Goal: Task Accomplishment & Management: Use online tool/utility

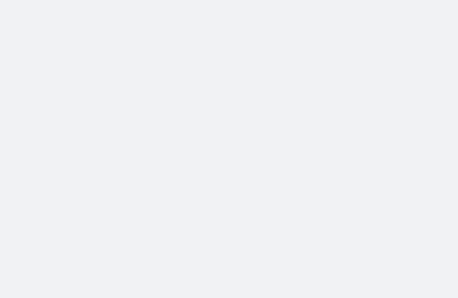
drag, startPoint x: 0, startPoint y: 0, endPoint x: 363, endPoint y: 164, distance: 398.1
click at [363, 164] on body at bounding box center [229, 149] width 458 height 298
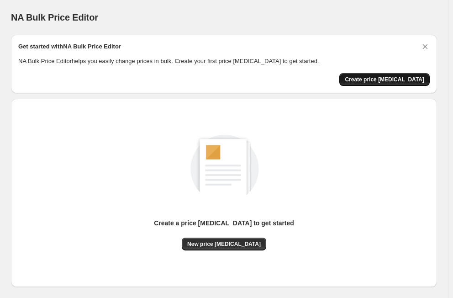
click at [380, 82] on span "Create price [MEDICAL_DATA]" at bounding box center [385, 79] width 80 height 7
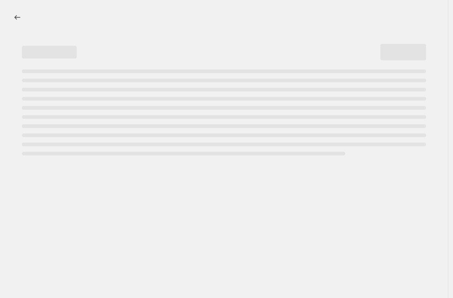
select select "percentage"
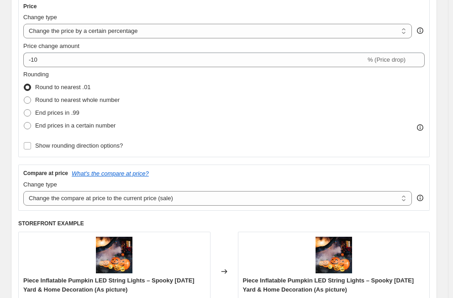
scroll to position [172, 0]
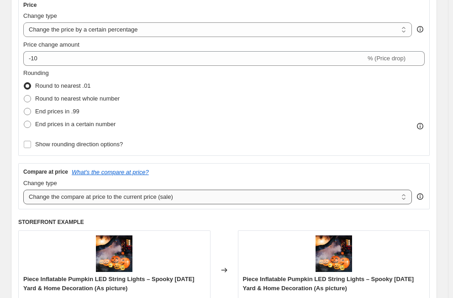
click at [213, 204] on select "Change the compare at price to the current price (sale) Change the compare at p…" at bounding box center [217, 197] width 389 height 15
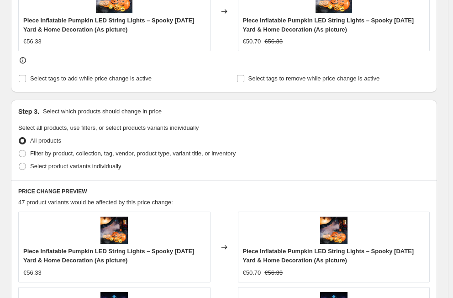
scroll to position [444, 0]
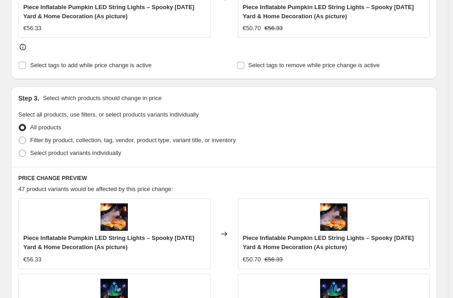
click at [25, 124] on span at bounding box center [22, 127] width 7 height 7
click at [19, 124] on input "All products" at bounding box center [19, 124] width 0 height 0
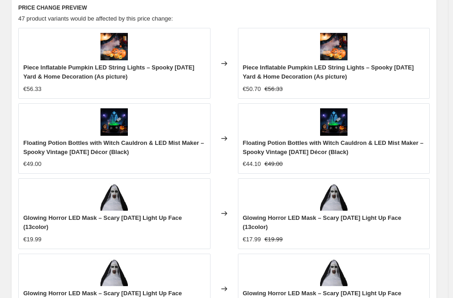
scroll to position [617, 0]
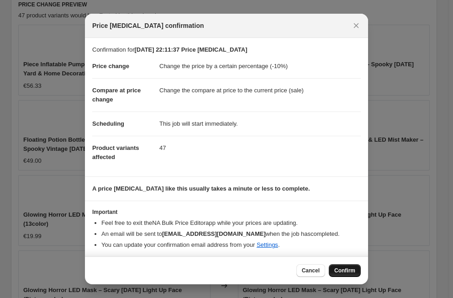
click at [343, 270] on span "Confirm" at bounding box center [345, 270] width 21 height 7
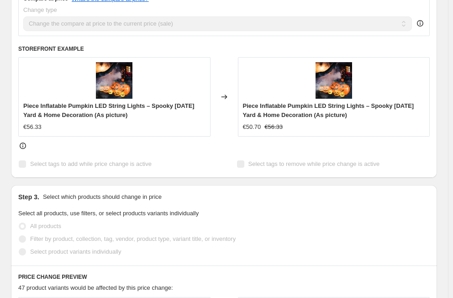
scroll to position [416, 0]
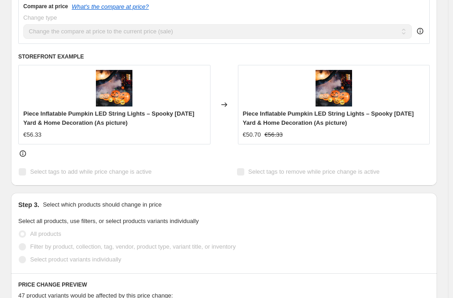
select select "percentage"
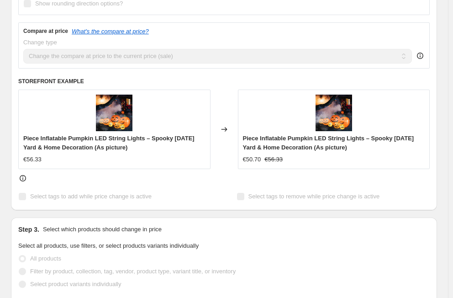
scroll to position [0, 0]
